Goal: Transaction & Acquisition: Download file/media

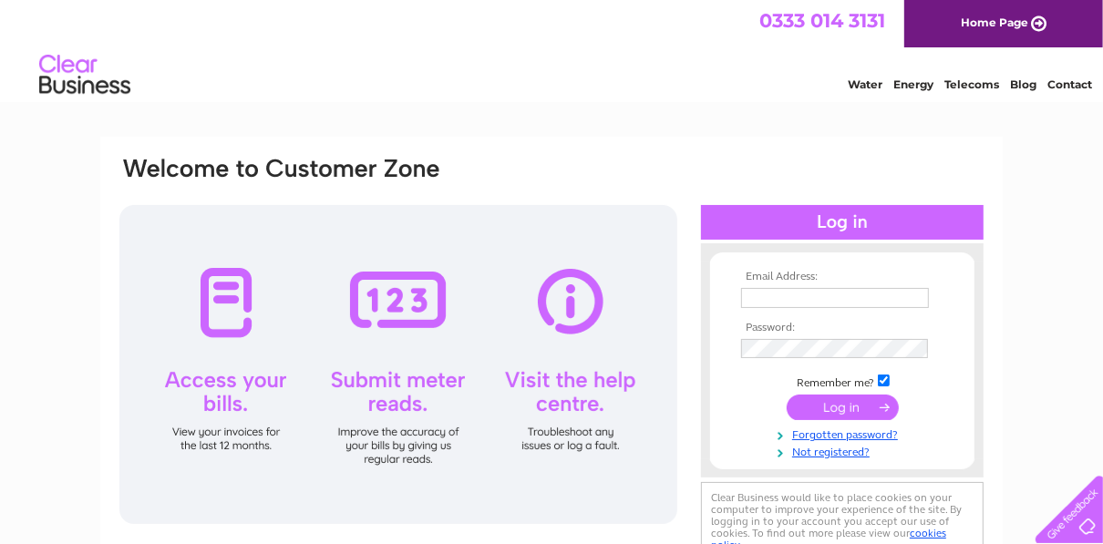
type input "[EMAIL_ADDRESS][DOMAIN_NAME]"
click at [831, 418] on input "submit" at bounding box center [843, 408] width 112 height 26
click at [842, 416] on input "submit" at bounding box center [843, 408] width 112 height 26
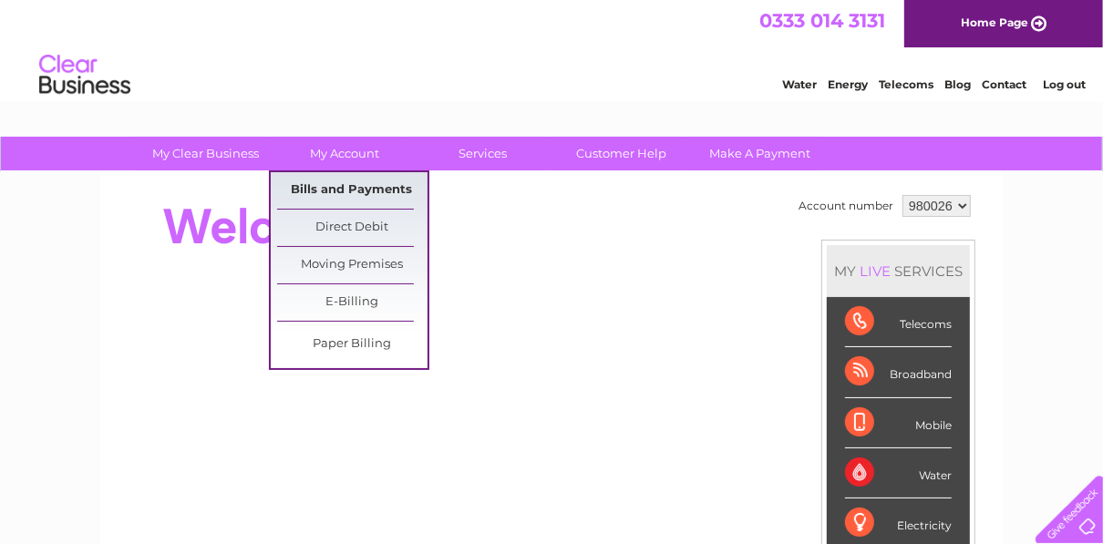
click at [350, 188] on link "Bills and Payments" at bounding box center [352, 190] width 150 height 36
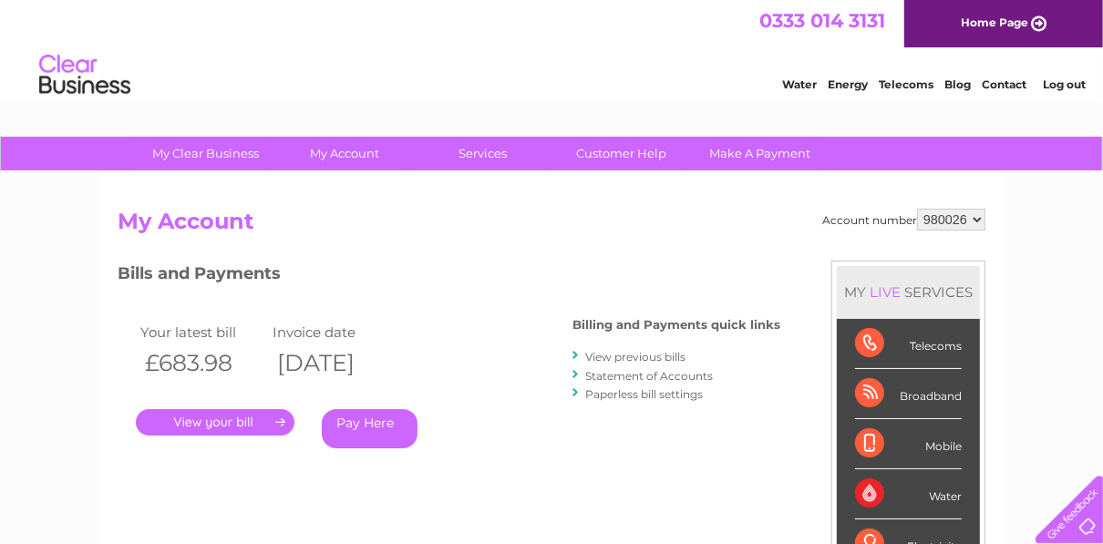
click at [649, 356] on link "View previous bills" at bounding box center [635, 357] width 100 height 14
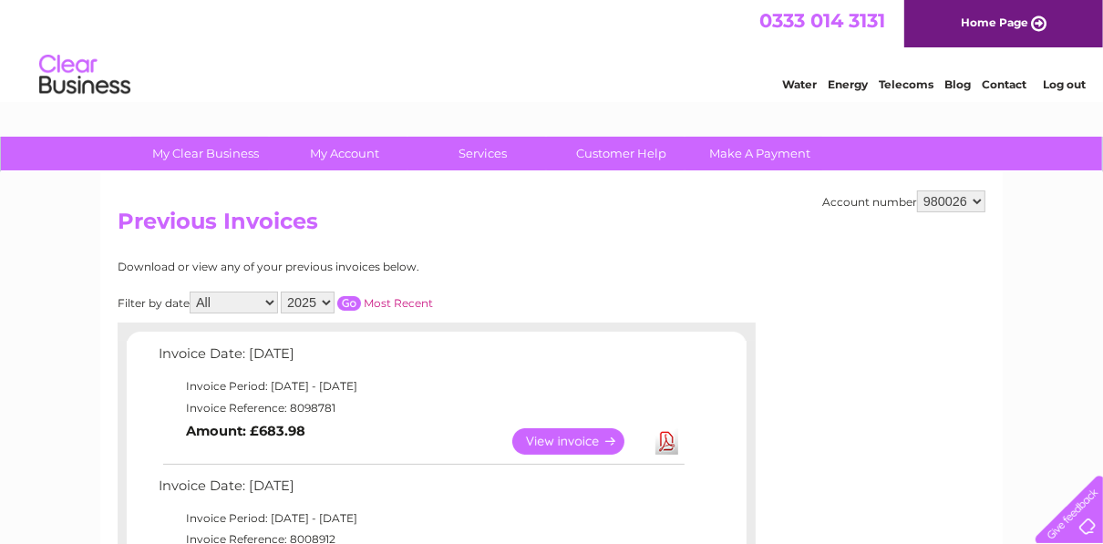
click at [667, 451] on link "Download" at bounding box center [666, 441] width 23 height 26
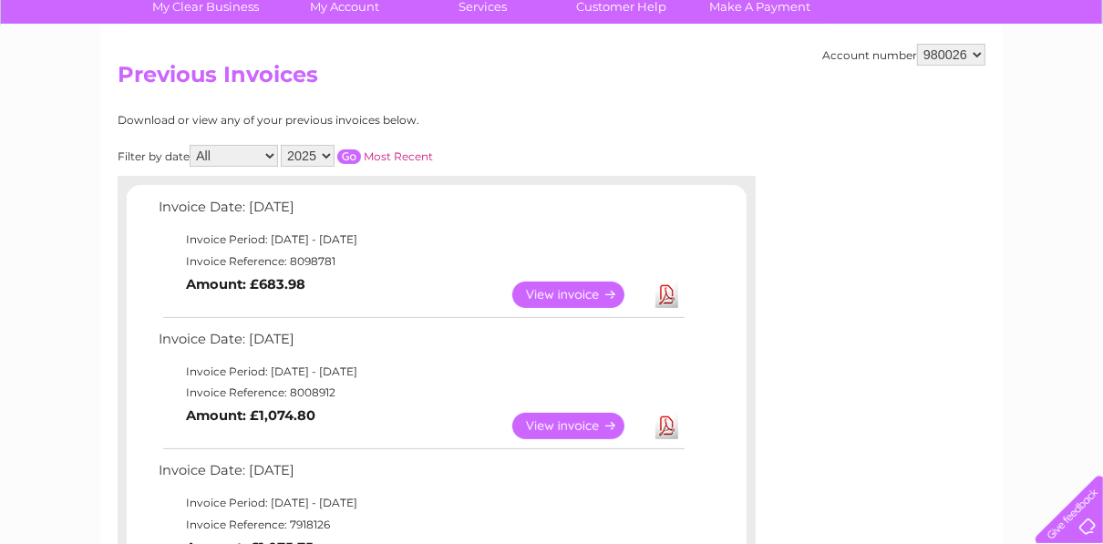
scroll to position [175, 0]
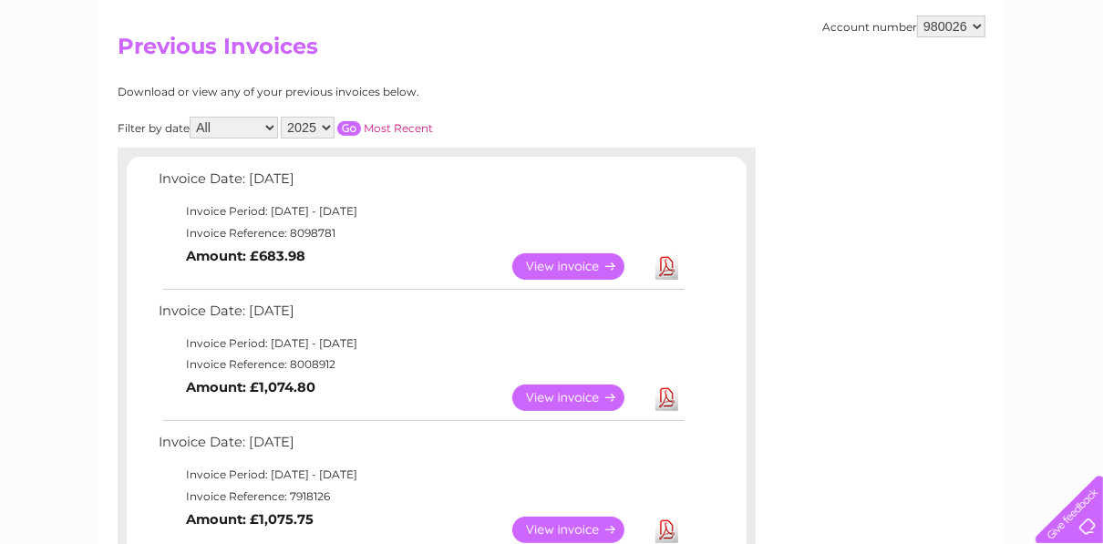
click at [672, 408] on link "Download" at bounding box center [666, 398] width 23 height 26
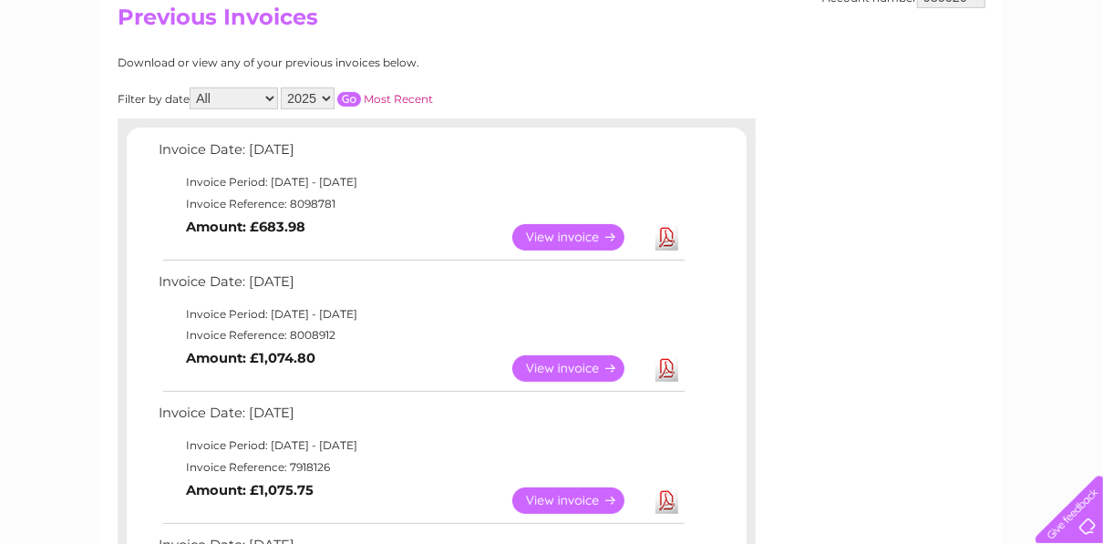
click at [665, 511] on link "Download" at bounding box center [666, 501] width 23 height 26
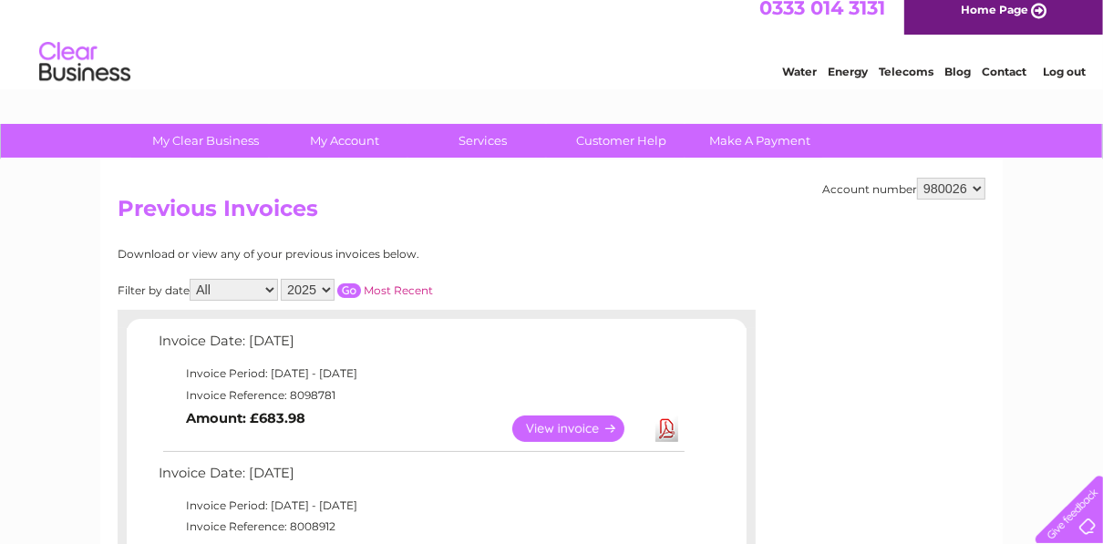
scroll to position [0, 0]
